Goal: Task Accomplishment & Management: Manage account settings

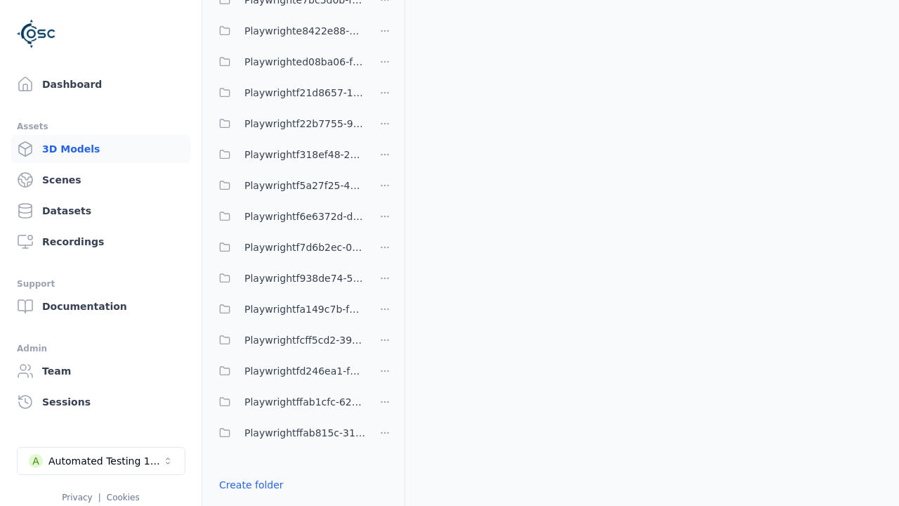
click at [247, 485] on link "Create folder" at bounding box center [251, 485] width 65 height 14
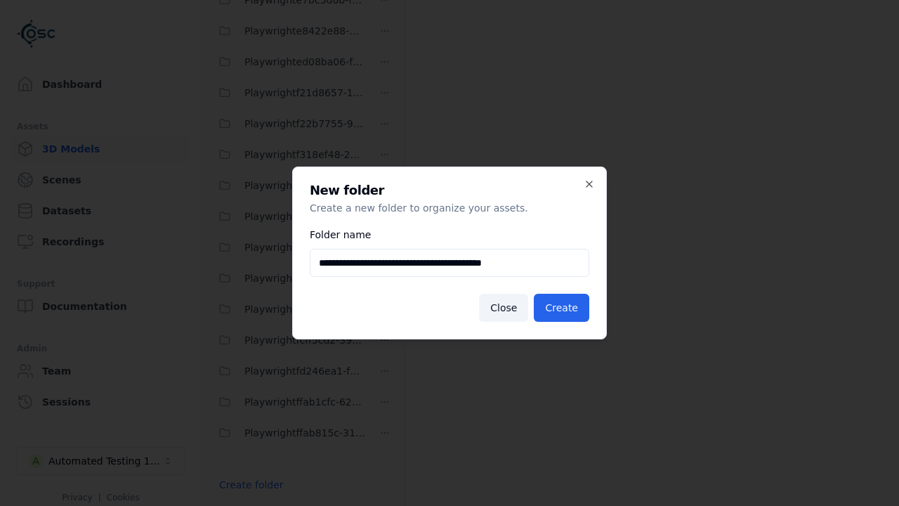
type input "**********"
click at [563, 308] on button "Create" at bounding box center [561, 308] width 55 height 28
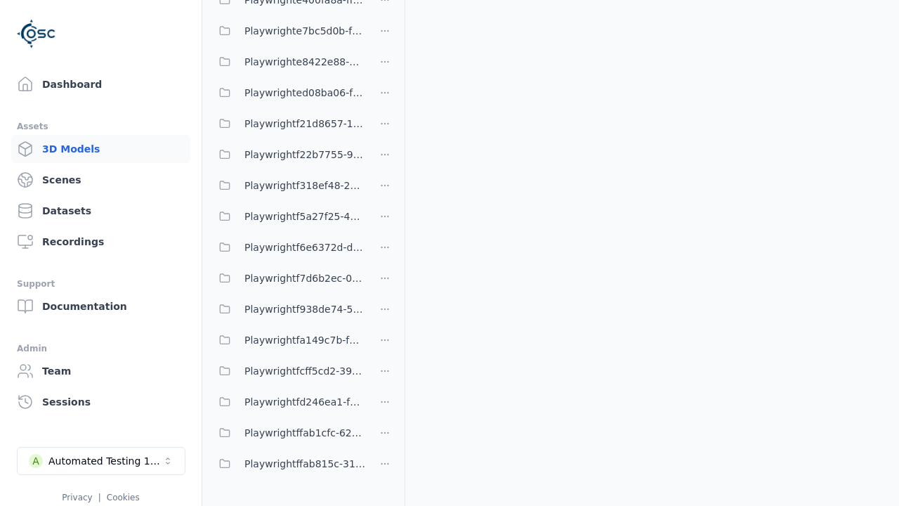
scroll to position [2097, 0]
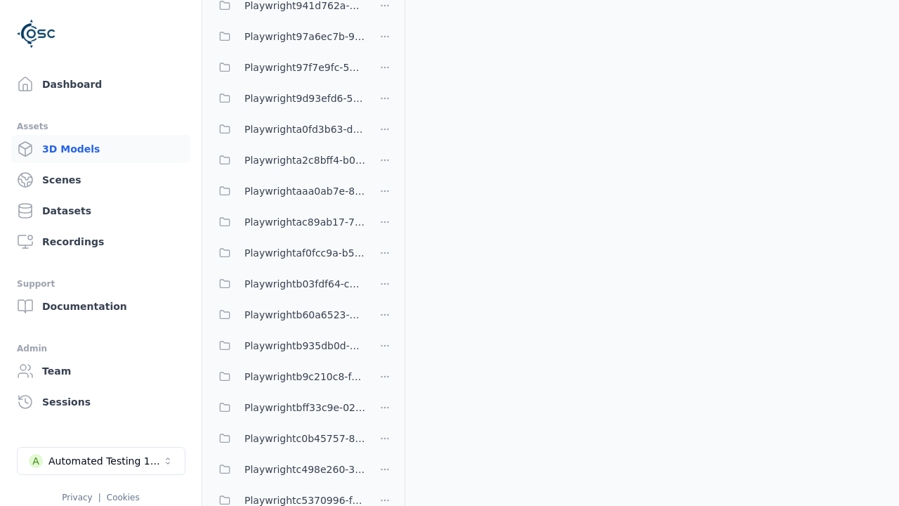
click at [288, 253] on span "Playwrightaf0fcc9a-b531-4793-9e26-b1e287a661f5" at bounding box center [304, 252] width 121 height 17
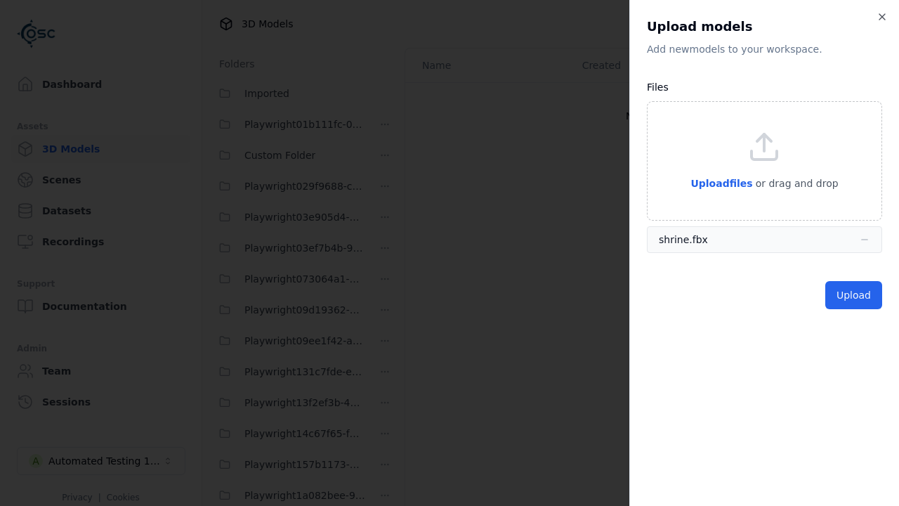
click at [856, 295] on button "Upload" at bounding box center [853, 295] width 57 height 28
